Goal: Transaction & Acquisition: Complete application form

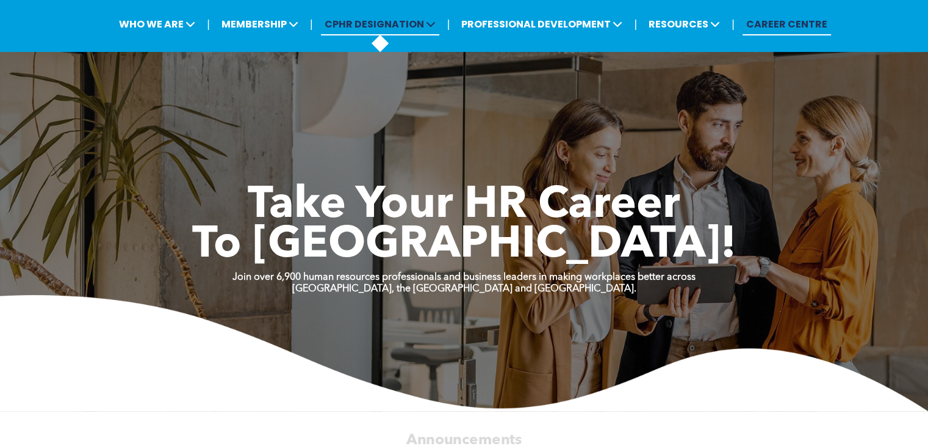
scroll to position [63, 0]
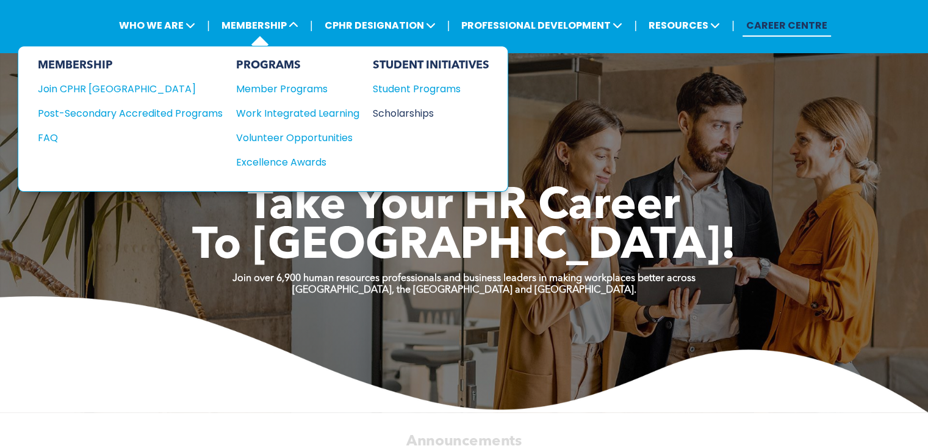
click at [383, 115] on div "Scholarships" at bounding box center [425, 113] width 105 height 15
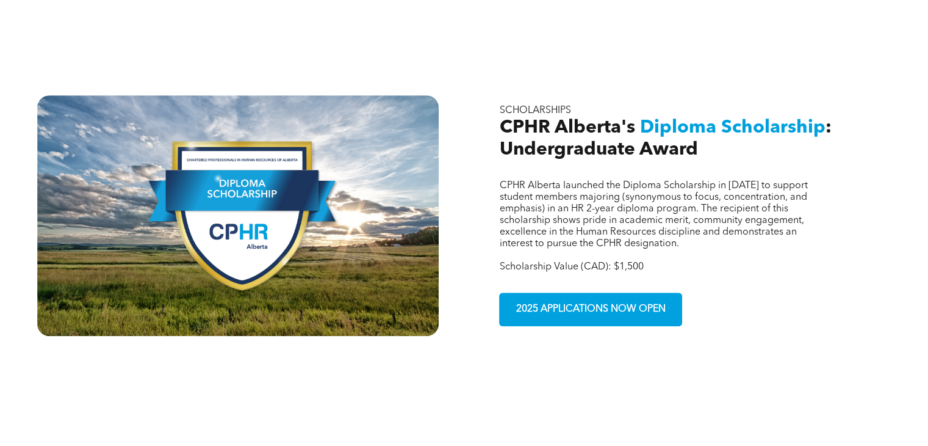
scroll to position [758, 0]
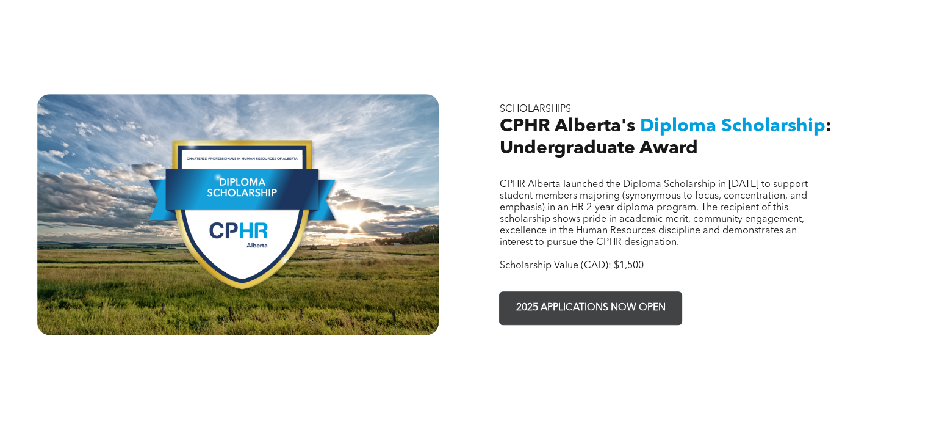
click at [589, 291] on link "2025 APPLICATIONS NOW OPEN" at bounding box center [590, 308] width 183 height 34
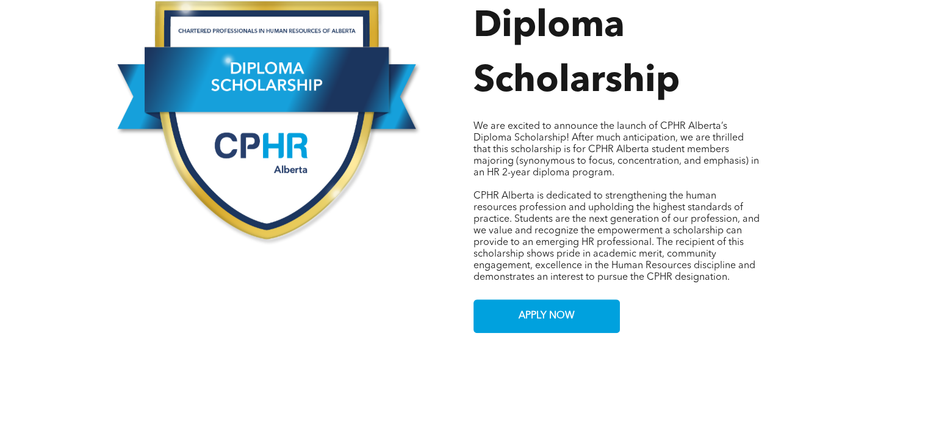
scroll to position [627, 0]
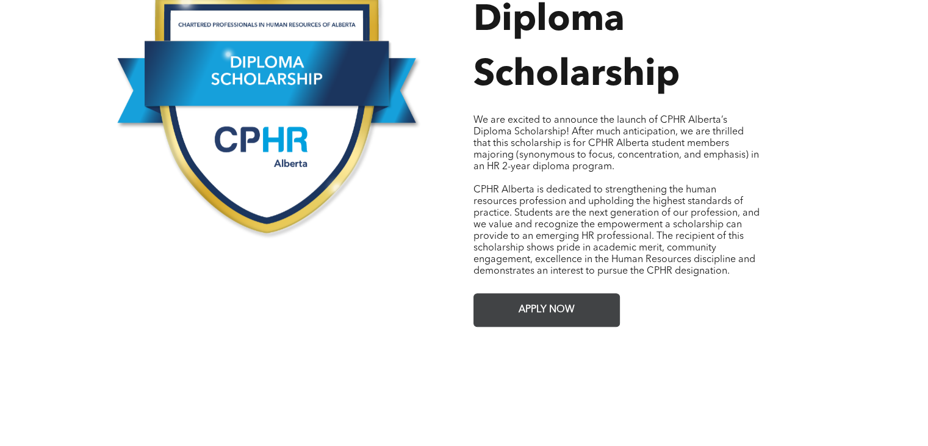
click at [571, 298] on span "APPLY NOW" at bounding box center [547, 310] width 65 height 24
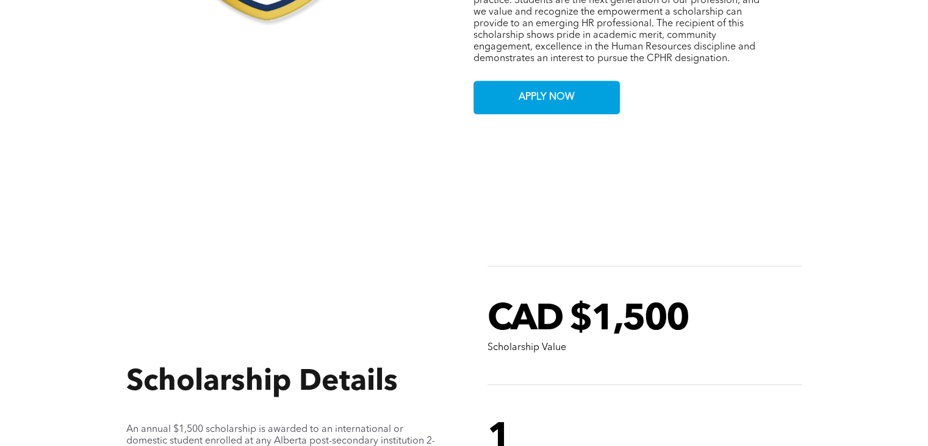
scroll to position [845, 0]
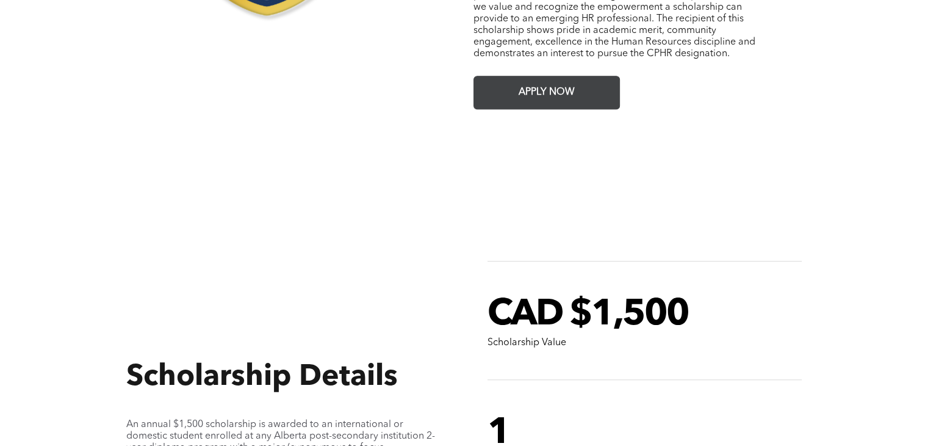
click at [515, 82] on span "APPLY NOW" at bounding box center [547, 93] width 65 height 24
click at [557, 89] on span "APPLY NOW" at bounding box center [547, 93] width 65 height 24
